Goal: Task Accomplishment & Management: Manage account settings

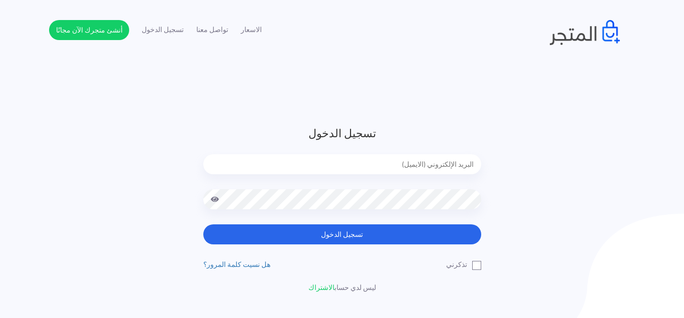
click at [439, 165] on input "email" at bounding box center [342, 164] width 278 height 20
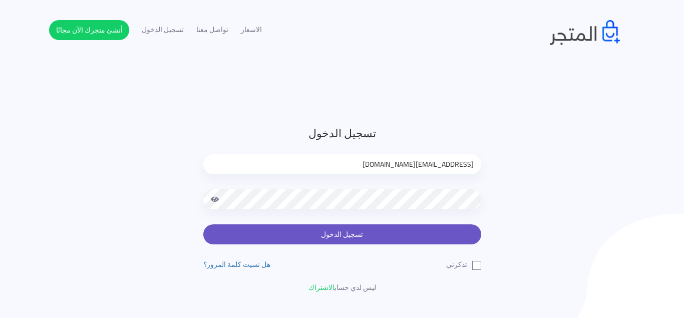
type input "[EMAIL_ADDRESS][DOMAIN_NAME]"
click at [430, 234] on button "تسجيل الدخول" at bounding box center [342, 234] width 278 height 20
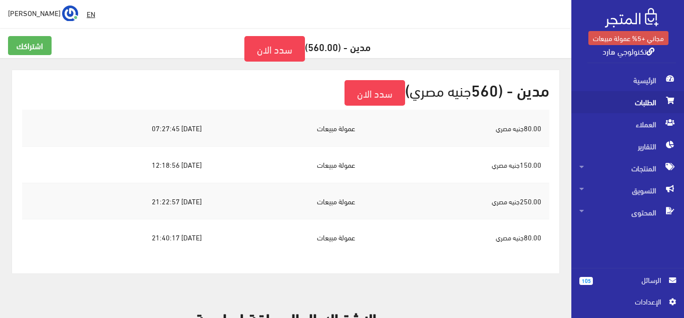
click at [647, 99] on span "الطلبات" at bounding box center [627, 102] width 97 height 22
